Goal: Navigation & Orientation: Go to known website

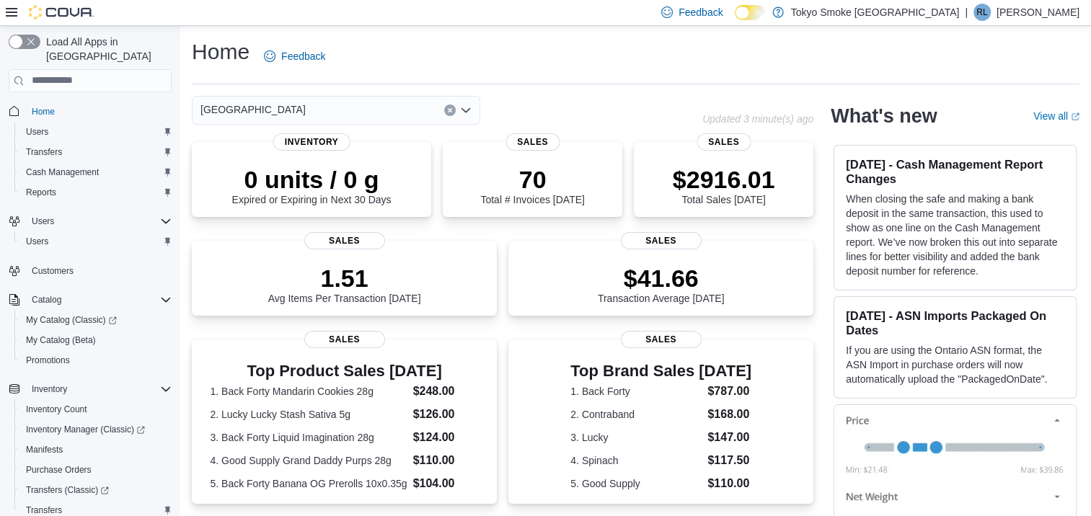
click at [1068, 11] on p "[PERSON_NAME]" at bounding box center [1038, 12] width 83 height 17
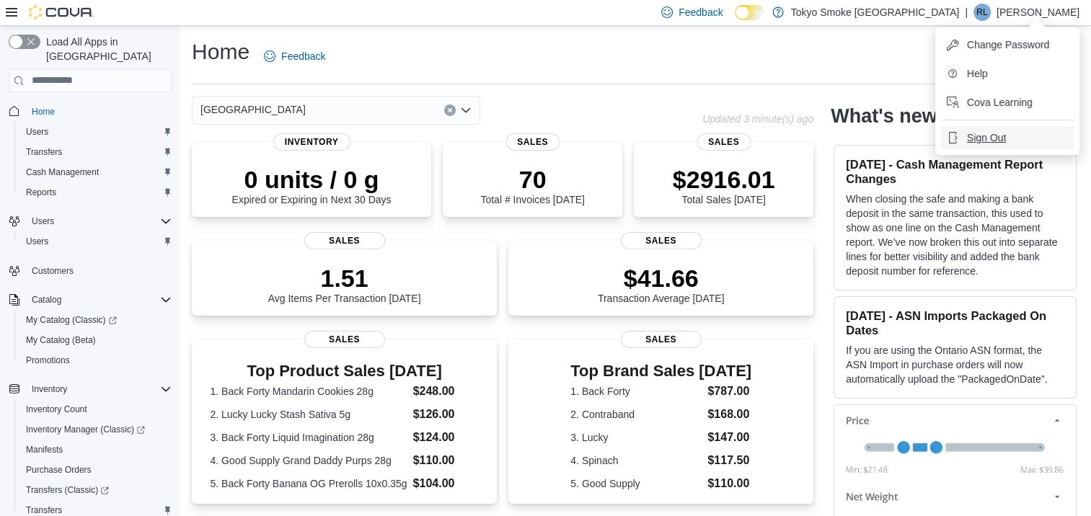
click at [972, 141] on span "Sign Out" at bounding box center [986, 138] width 39 height 14
